Goal: Information Seeking & Learning: Learn about a topic

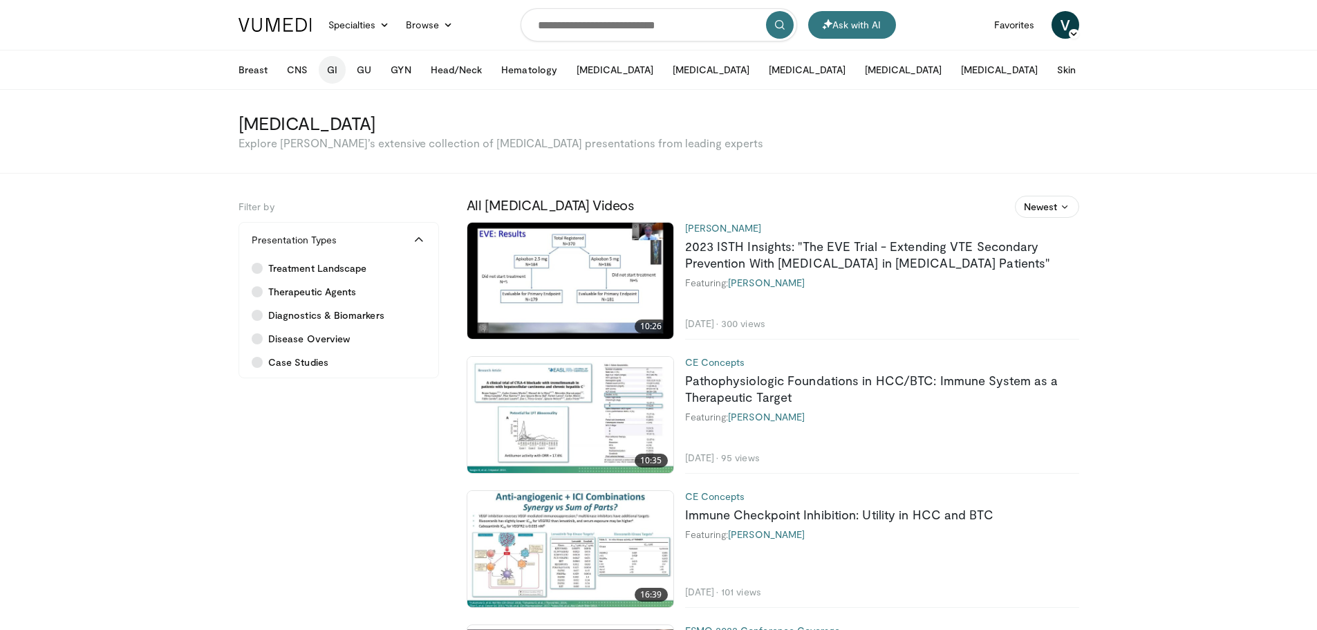
click at [334, 77] on button "GI" at bounding box center [332, 70] width 27 height 28
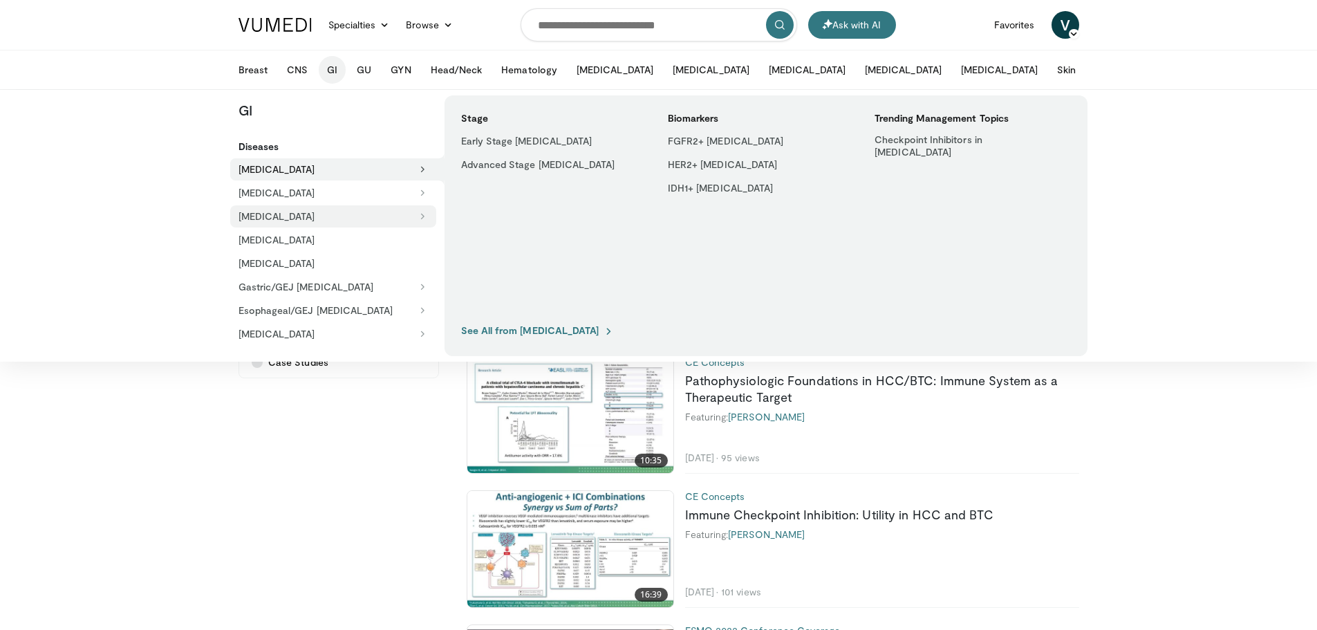
click at [282, 216] on button "[MEDICAL_DATA]" at bounding box center [333, 216] width 206 height 22
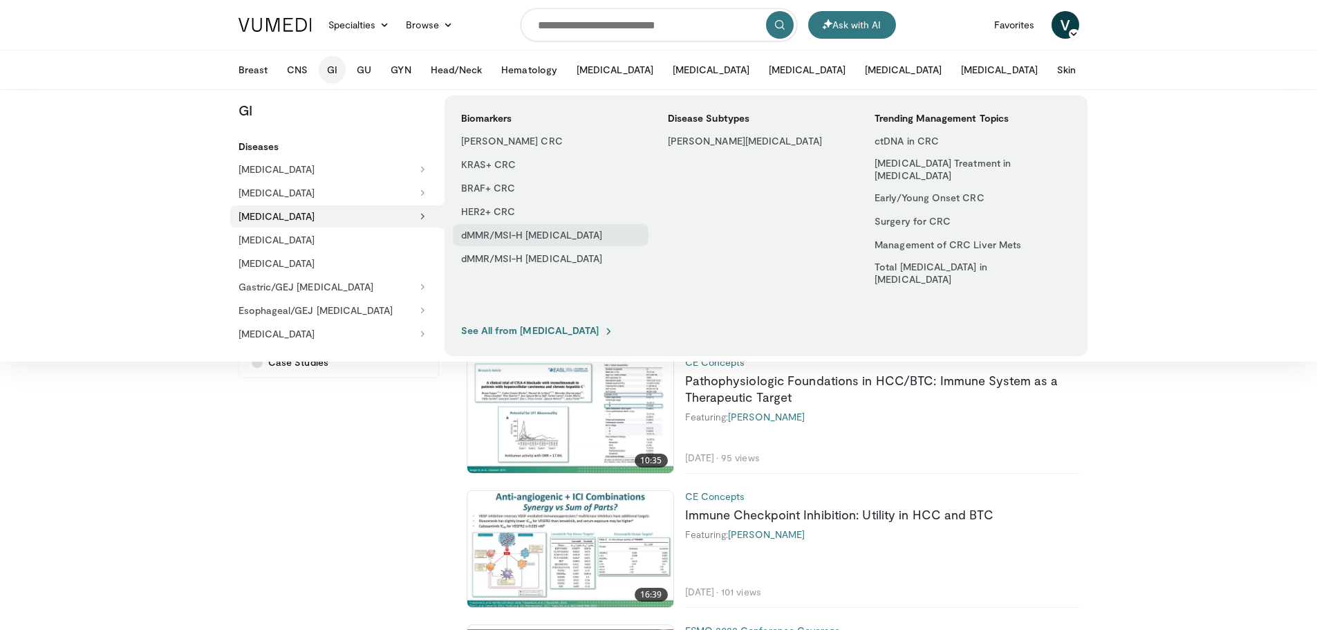
click at [554, 233] on link "dMMR/MSI-H [MEDICAL_DATA]" at bounding box center [551, 235] width 196 height 22
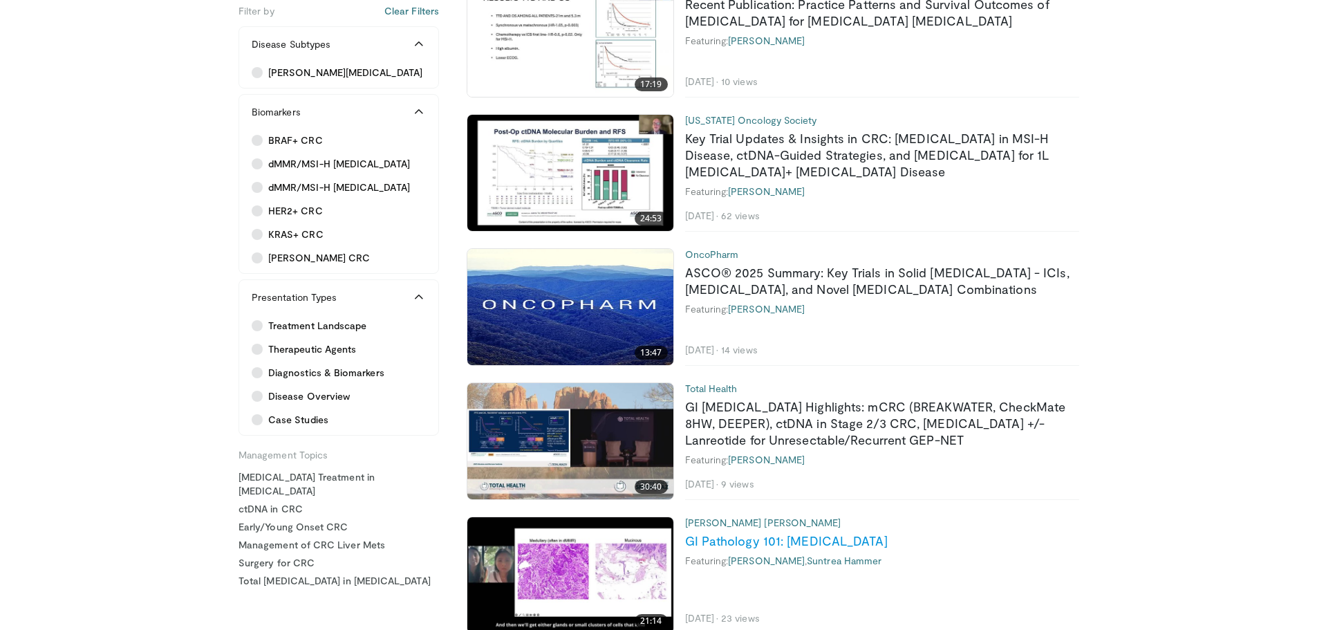
scroll to position [346, 0]
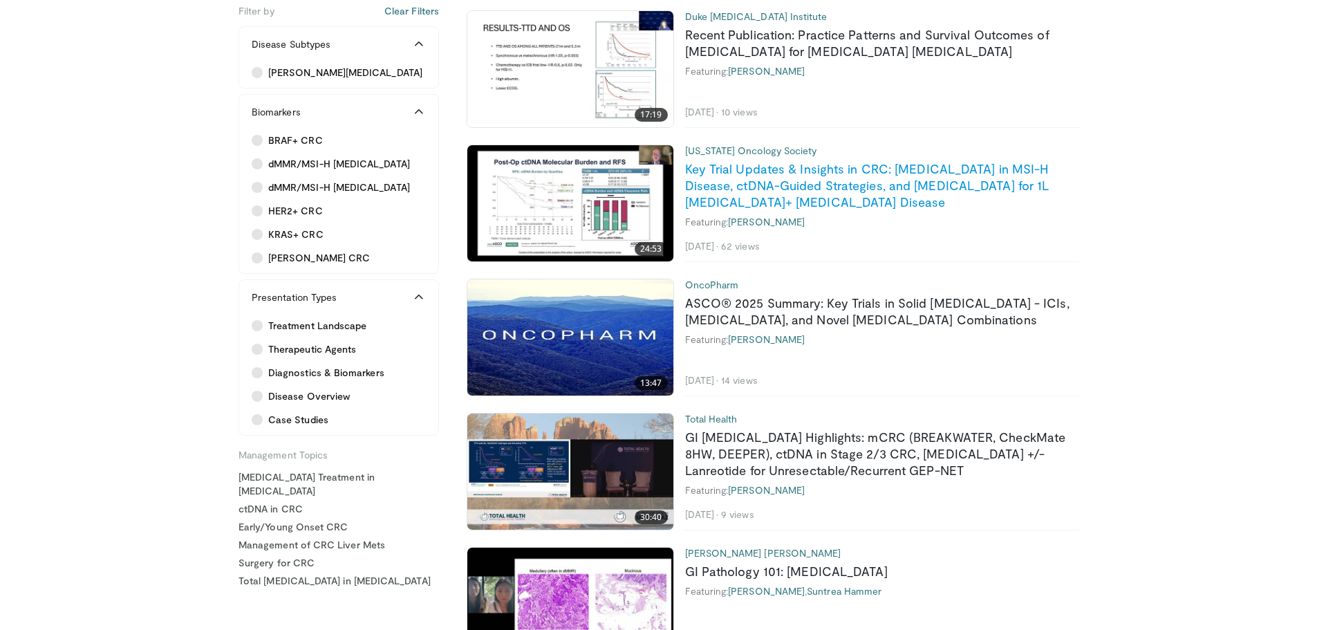
click at [731, 191] on link "Key Trial Updates & Insights in CRC: [MEDICAL_DATA] in MSI-H Disease, ctDNA-Gui…" at bounding box center [867, 185] width 364 height 48
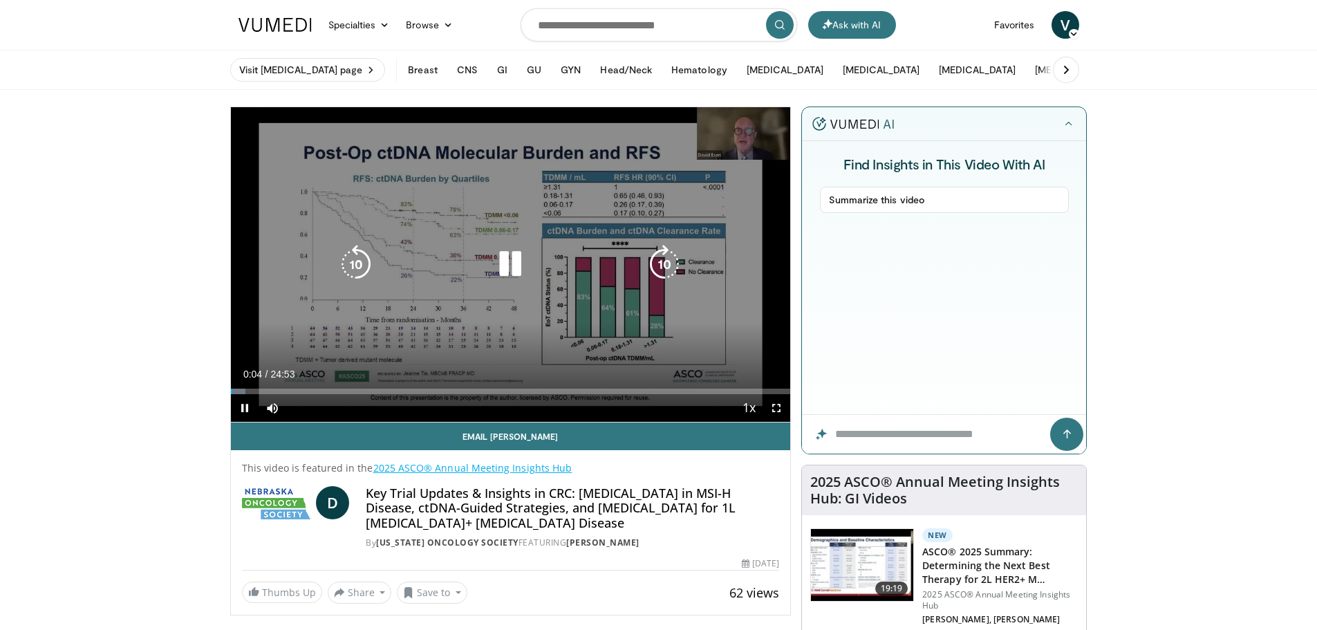
click at [384, 384] on div "Loaded : 2.67% 00:04 06:49" at bounding box center [511, 387] width 560 height 13
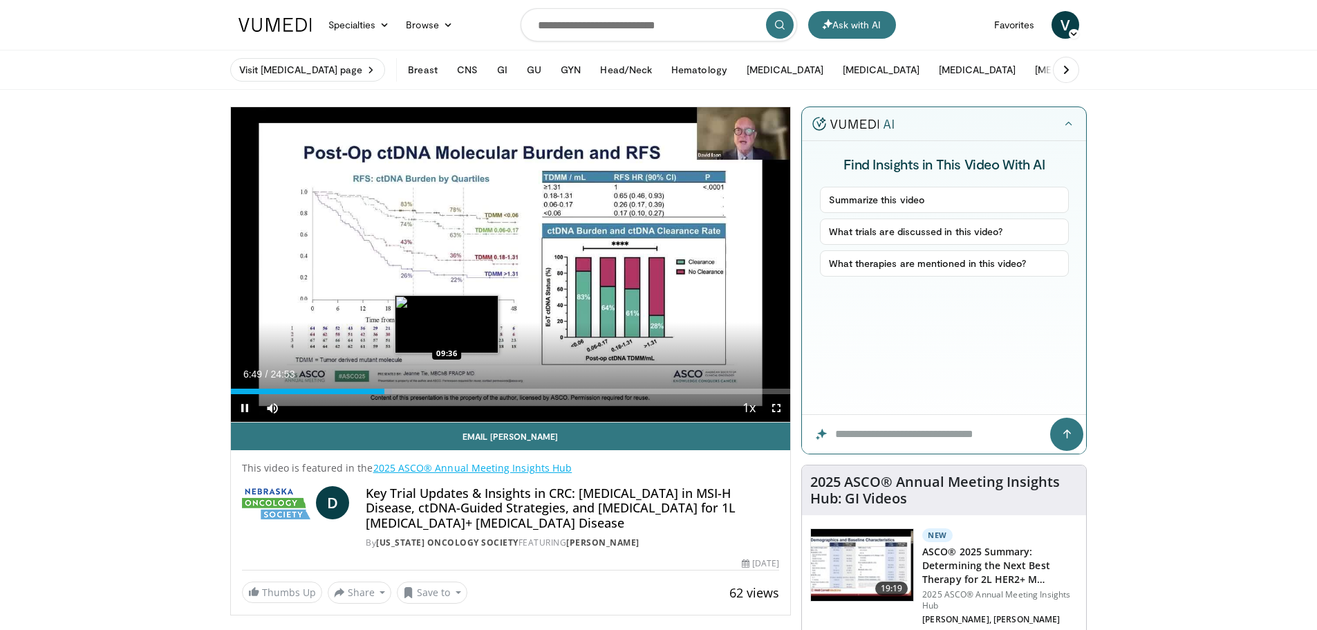
click at [447, 391] on div "Loaded : 28.80% 06:49 09:36" at bounding box center [511, 391] width 560 height 6
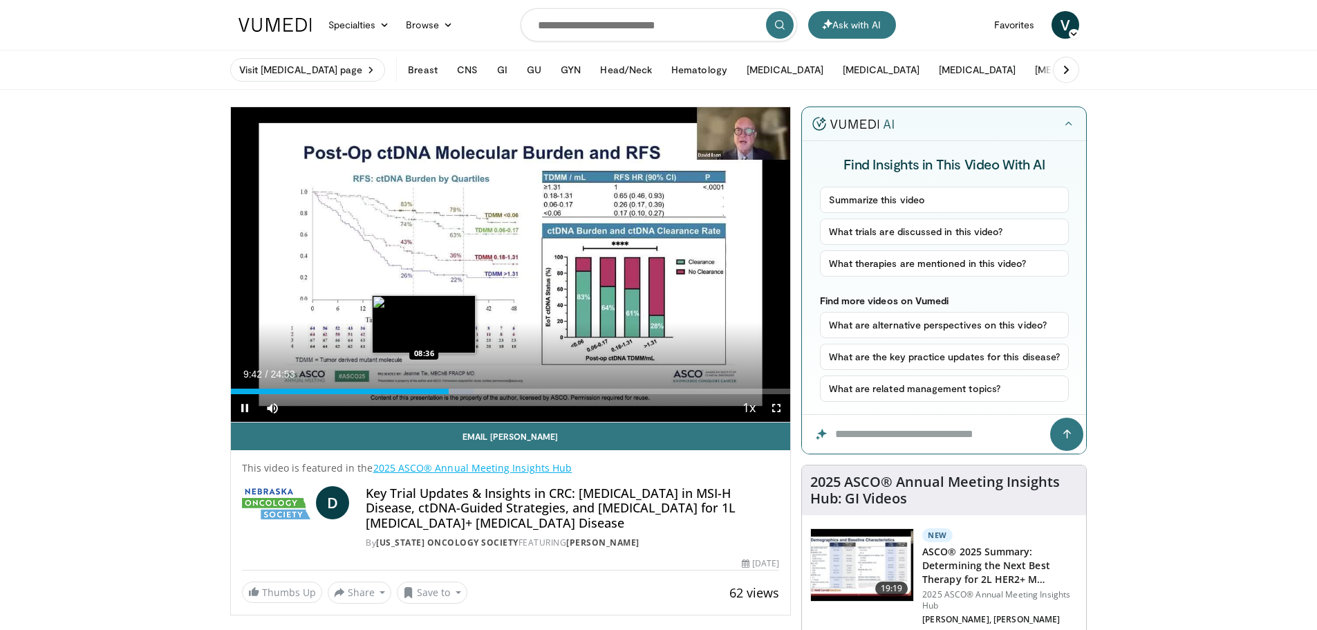
click at [424, 387] on div "Loaded : 43.46% 09:42 08:36" at bounding box center [511, 387] width 560 height 13
click at [428, 393] on div "Loaded : 37.51% 08:47 08:47" at bounding box center [511, 391] width 560 height 6
click at [420, 393] on div "08:25" at bounding box center [330, 391] width 198 height 6
click at [407, 391] on div "08:26" at bounding box center [326, 391] width 190 height 6
click at [393, 389] on div "07:54" at bounding box center [320, 391] width 178 height 6
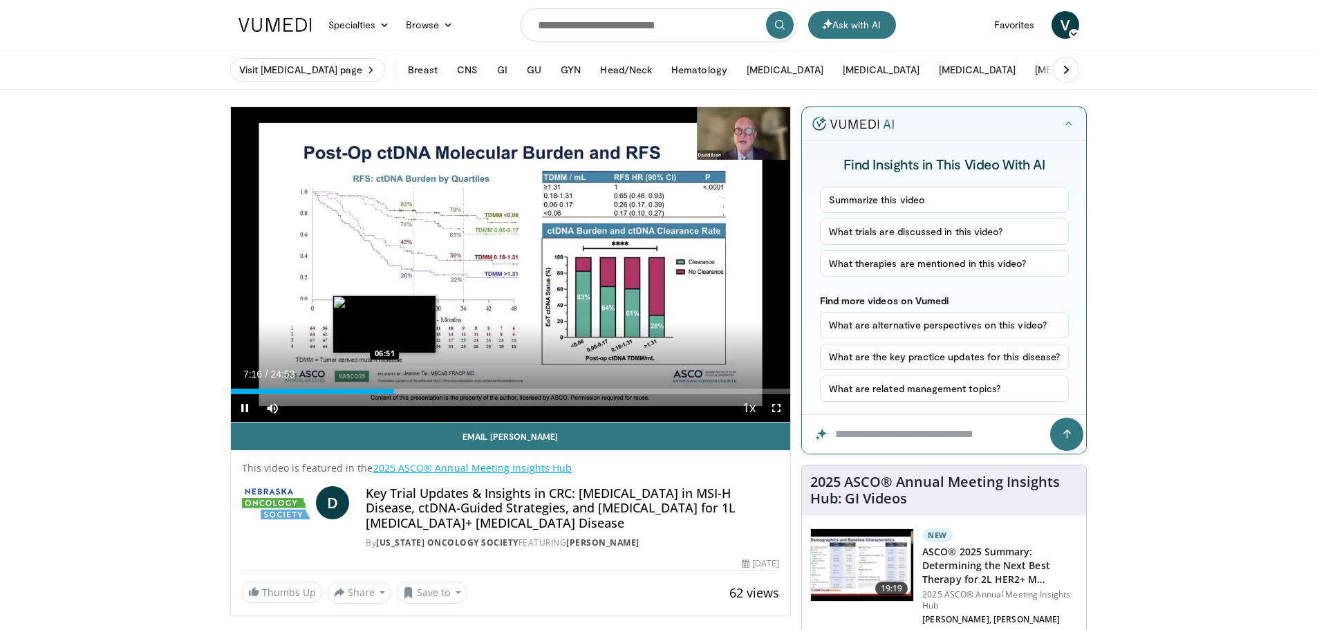
click at [384, 388] on div "07:16" at bounding box center [313, 391] width 164 height 6
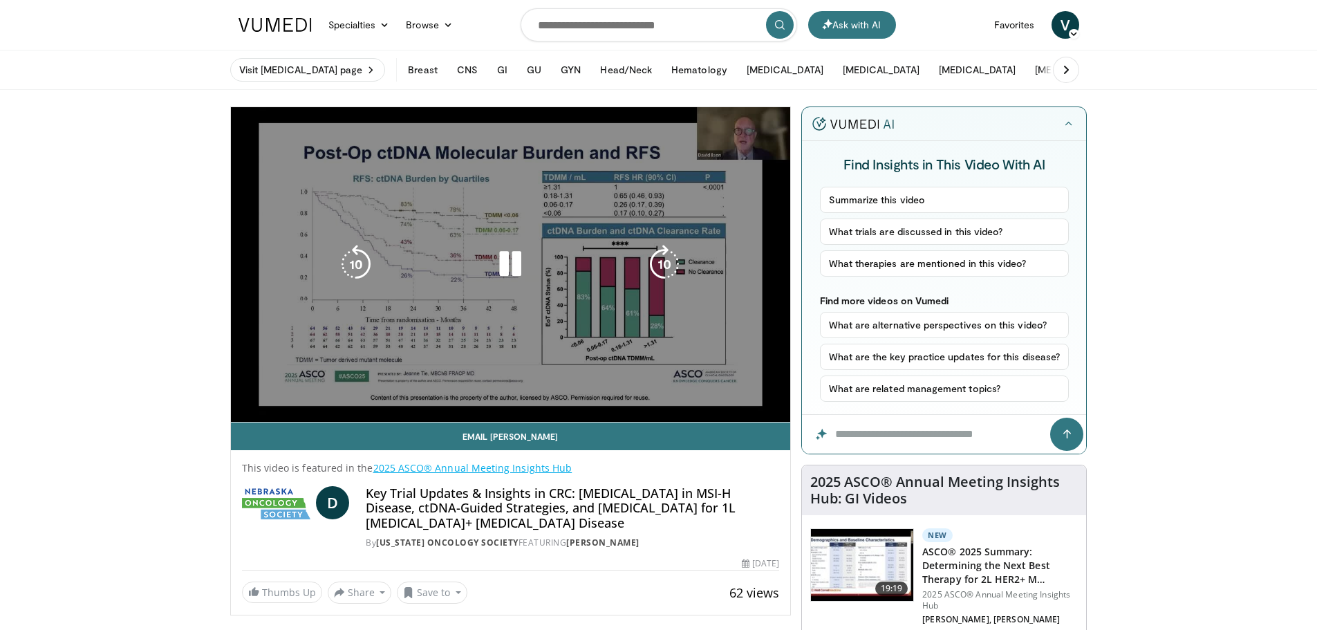
click at [374, 389] on video-js "**********" at bounding box center [511, 264] width 560 height 315
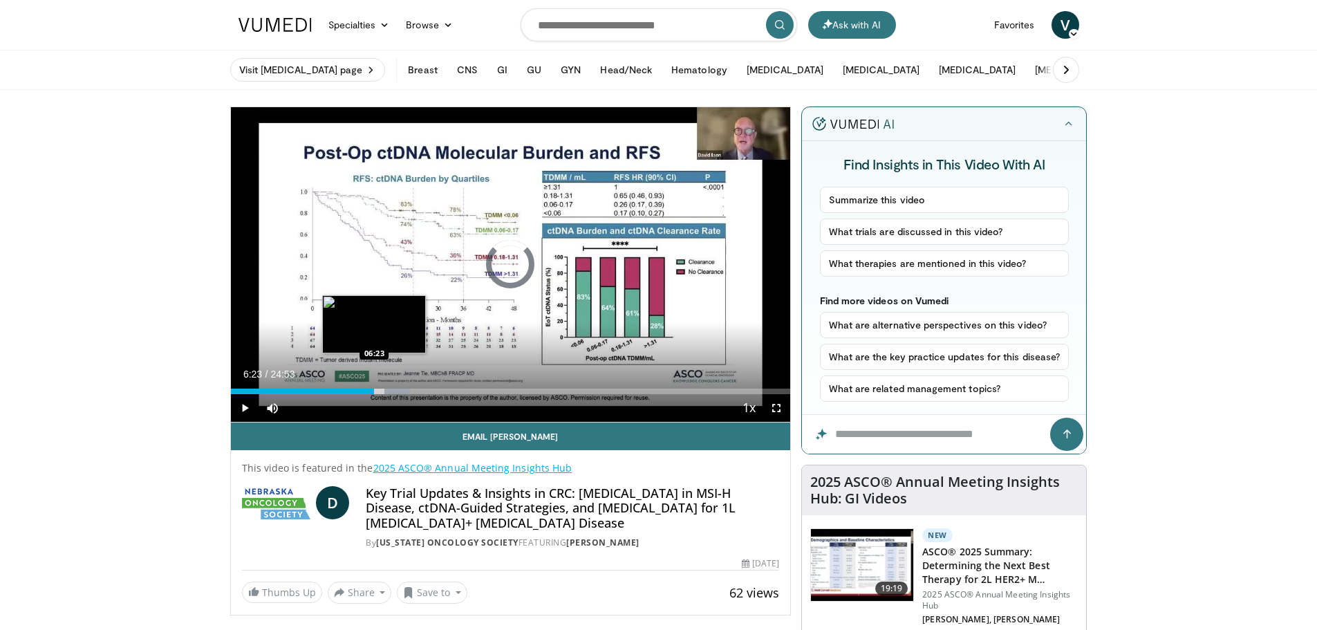
click at [374, 389] on div "06:23" at bounding box center [303, 391] width 144 height 6
click at [371, 389] on div "06:16" at bounding box center [303, 391] width 144 height 6
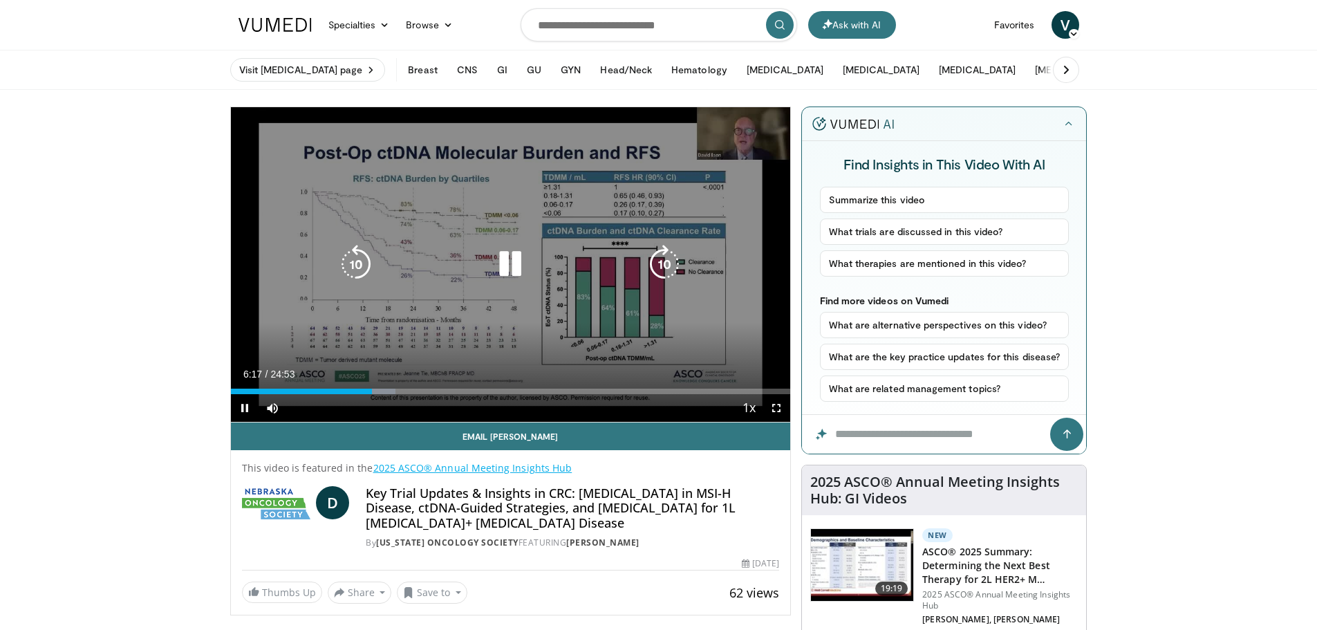
click at [623, 375] on div "Current Time 6:17 / Duration 24:53" at bounding box center [511, 374] width 560 height 12
click at [453, 366] on div "10 seconds Tap to unmute" at bounding box center [511, 264] width 560 height 314
